Goal: Transaction & Acquisition: Download file/media

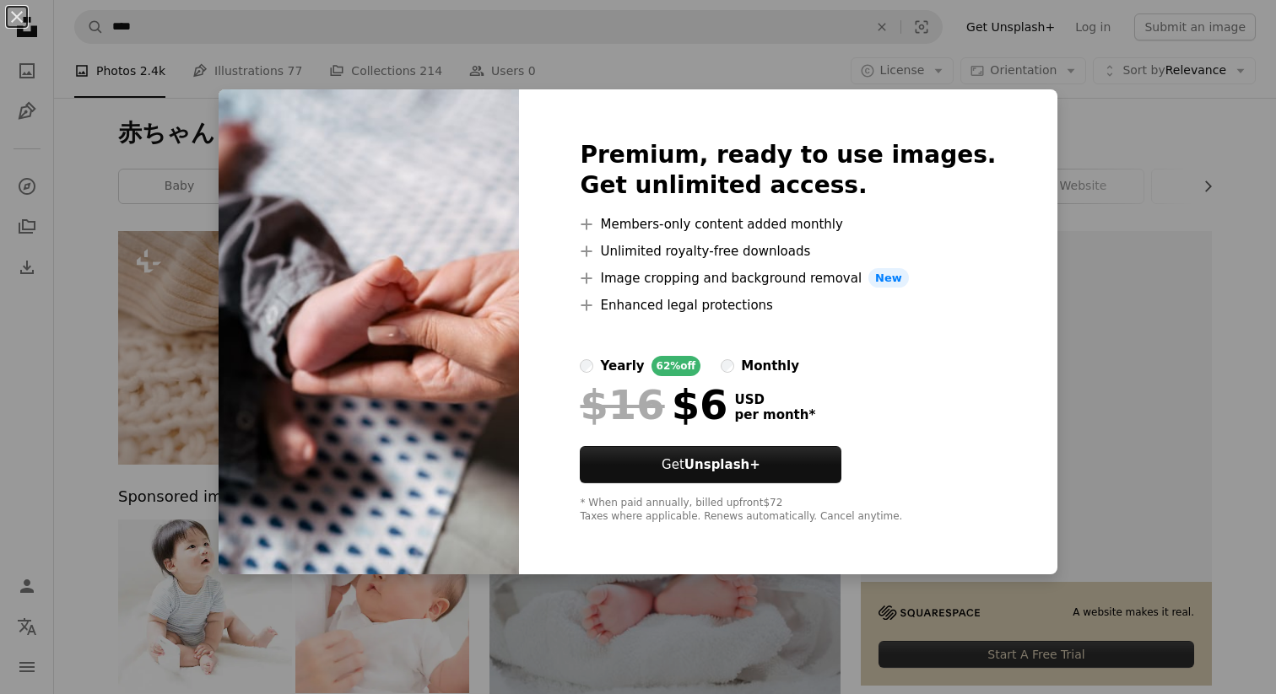
scroll to position [2087, 0]
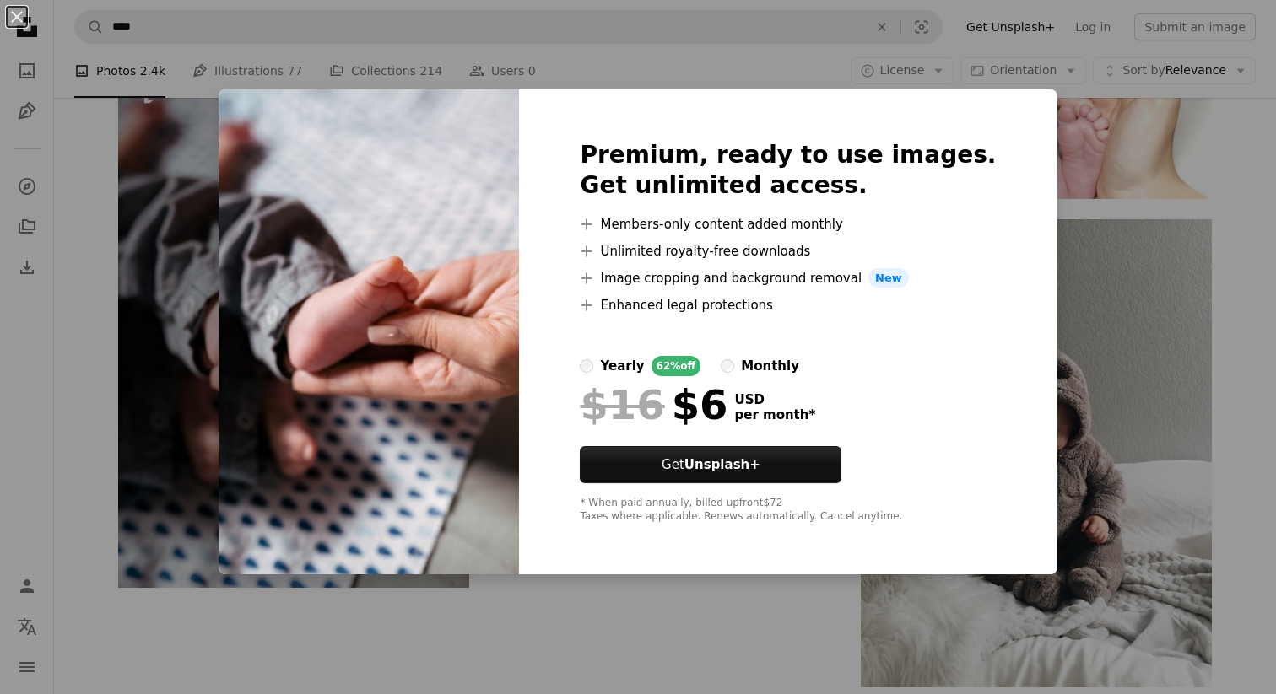
click at [1162, 343] on div "An X shape Premium, ready to use images. Get unlimited access. A plus sign Memb…" at bounding box center [638, 347] width 1276 height 694
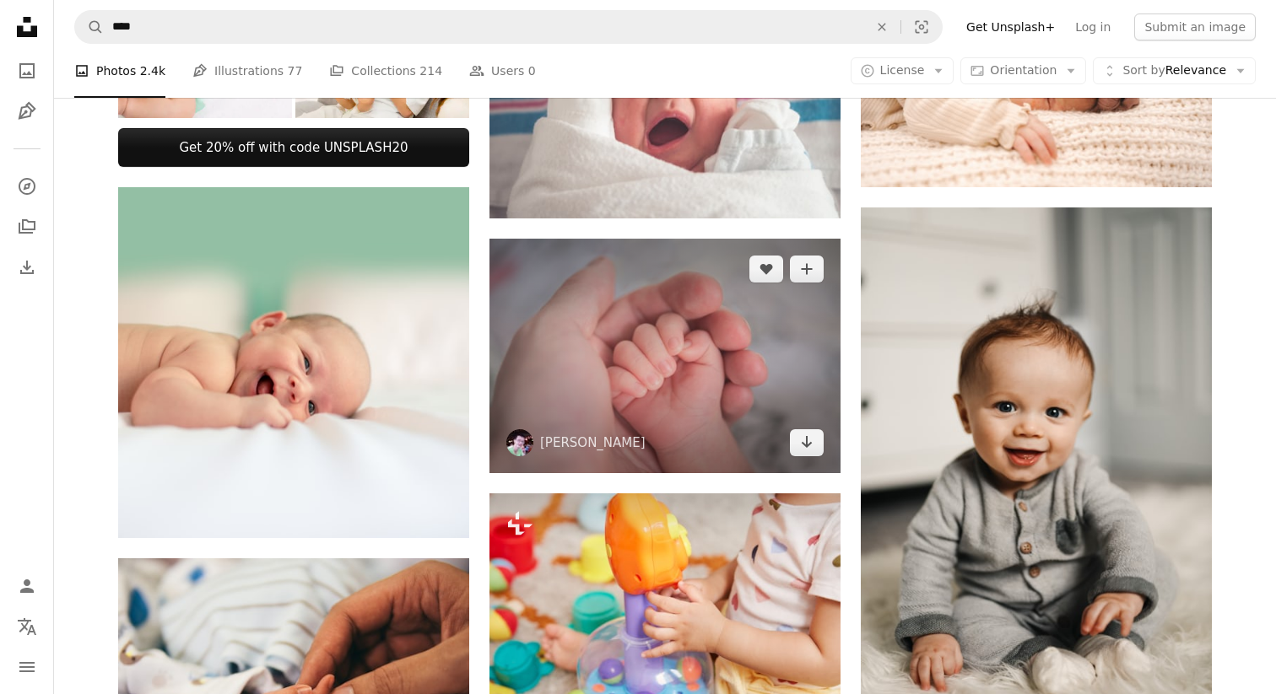
scroll to position [759, 0]
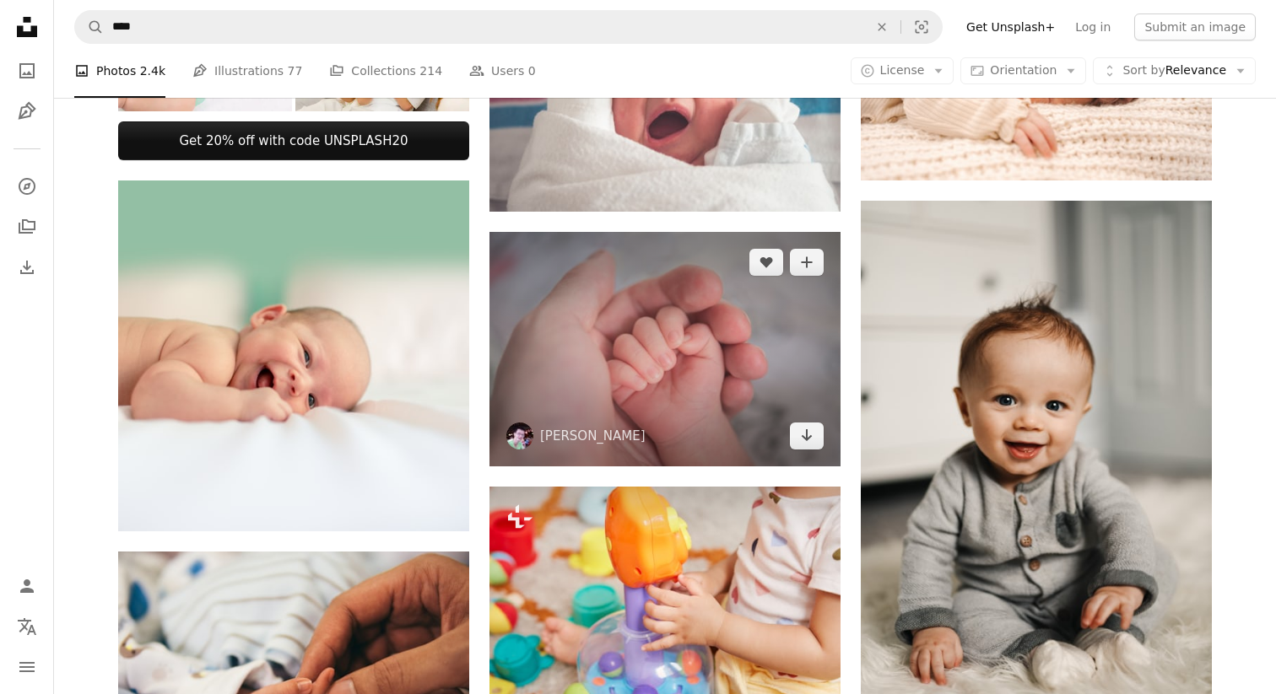
click at [647, 398] on img at bounding box center [664, 349] width 351 height 235
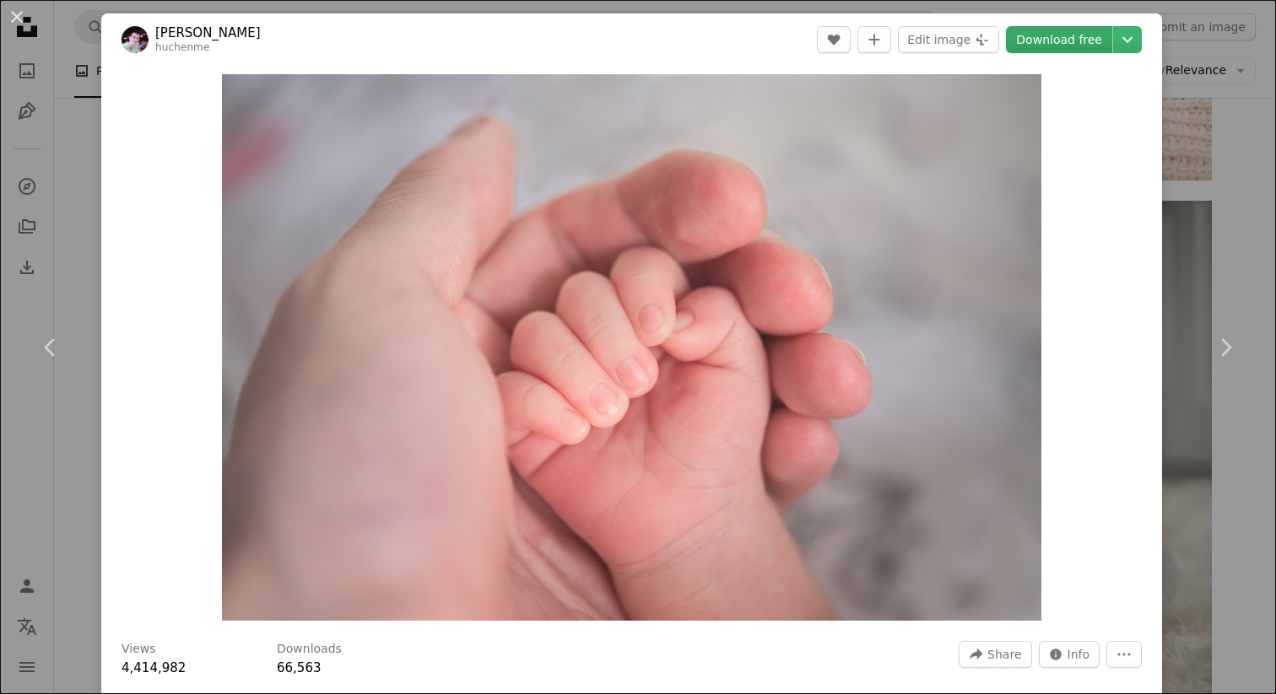
click at [1071, 48] on link "Download free" at bounding box center [1059, 39] width 106 height 27
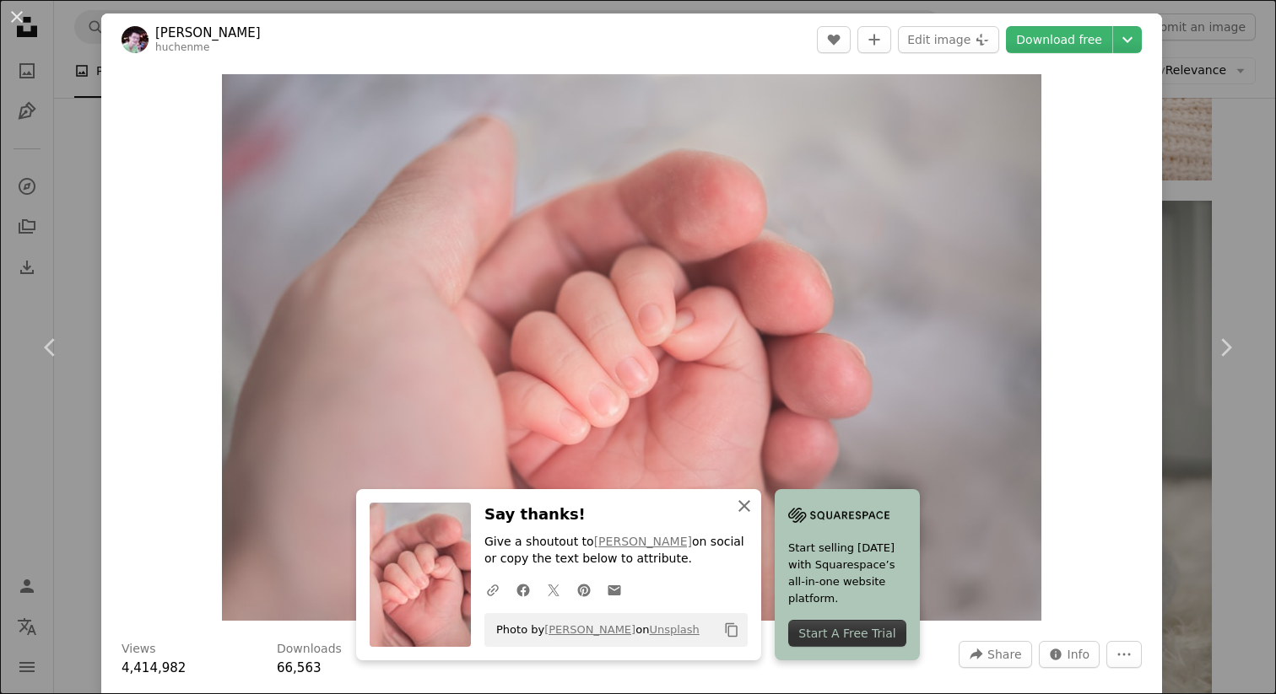
click at [754, 509] on icon "An X shape" at bounding box center [744, 506] width 20 height 20
